Goal: Information Seeking & Learning: Learn about a topic

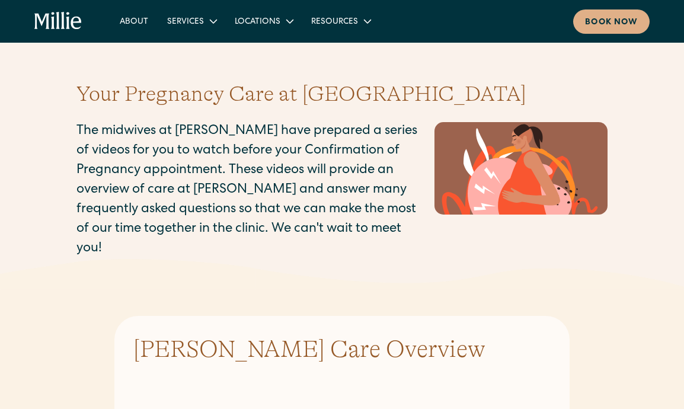
click at [212, 224] on p "The midwives at [PERSON_NAME] have prepared a series of videos for you to watch…" at bounding box center [249, 190] width 346 height 137
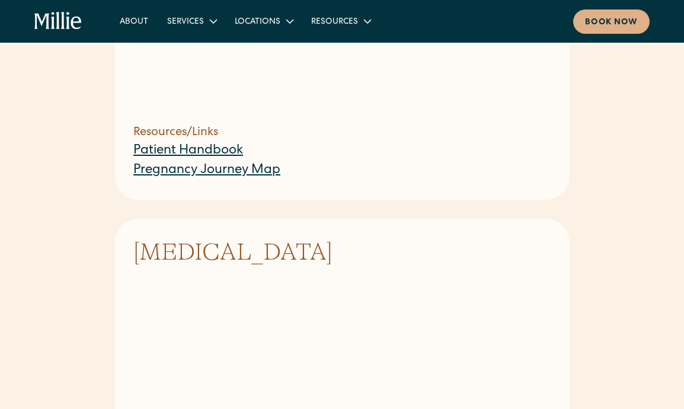
scroll to position [487, 0]
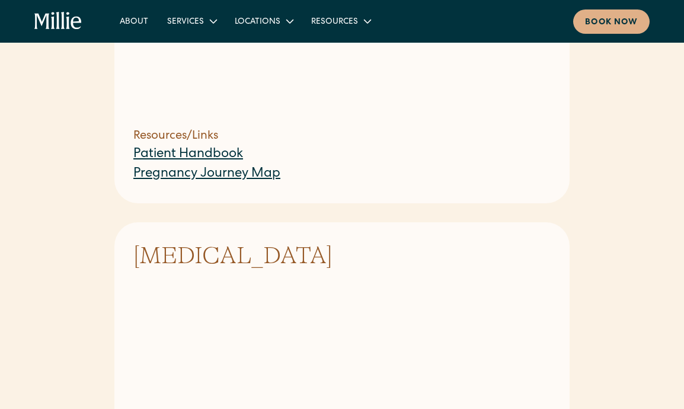
click at [192, 148] on link "Patient Handbook" at bounding box center [188, 154] width 110 height 13
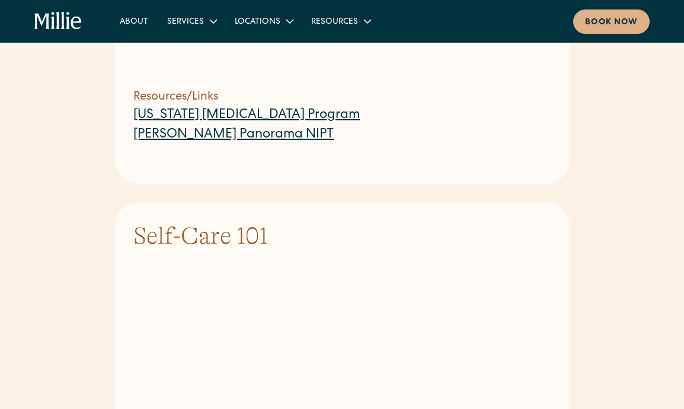
scroll to position [899, 0]
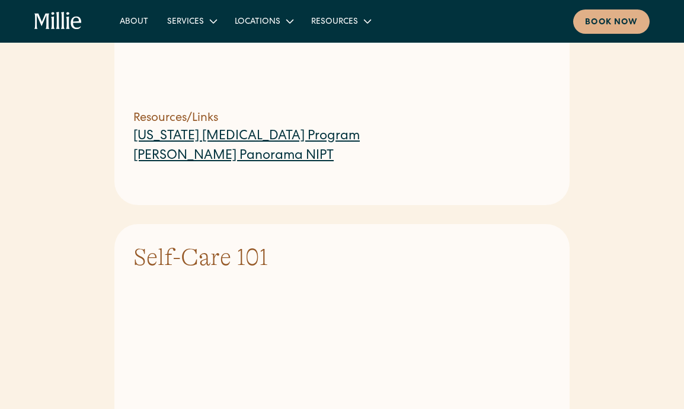
click at [285, 130] on link "[US_STATE] [MEDICAL_DATA] Program" at bounding box center [246, 136] width 227 height 13
click at [270, 150] on link "[PERSON_NAME] Panorama NIPT" at bounding box center [233, 156] width 200 height 13
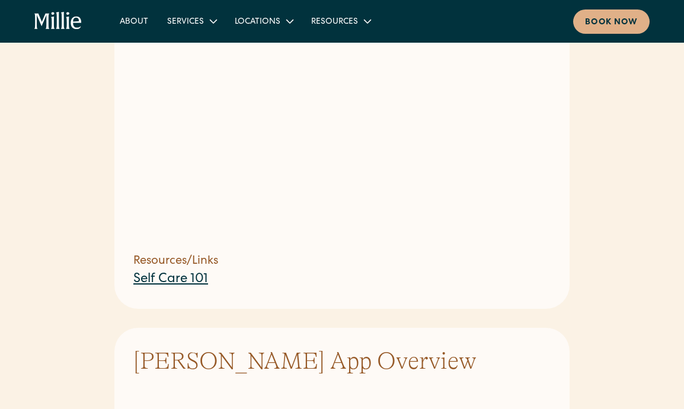
scroll to position [1171, 0]
click at [187, 272] on link "Self Care 101" at bounding box center [170, 278] width 75 height 13
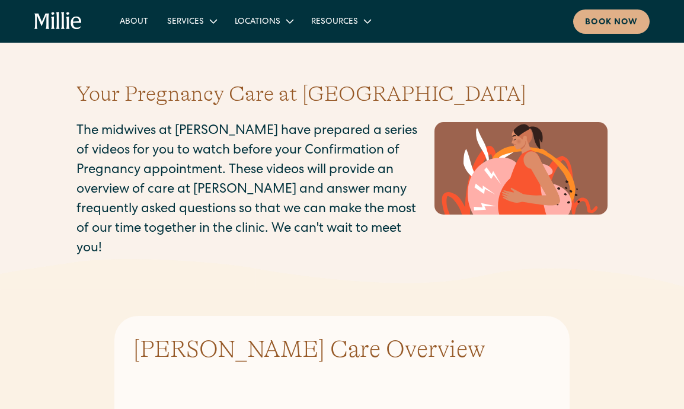
scroll to position [23, 0]
